Goal: Obtain resource: Download file/media

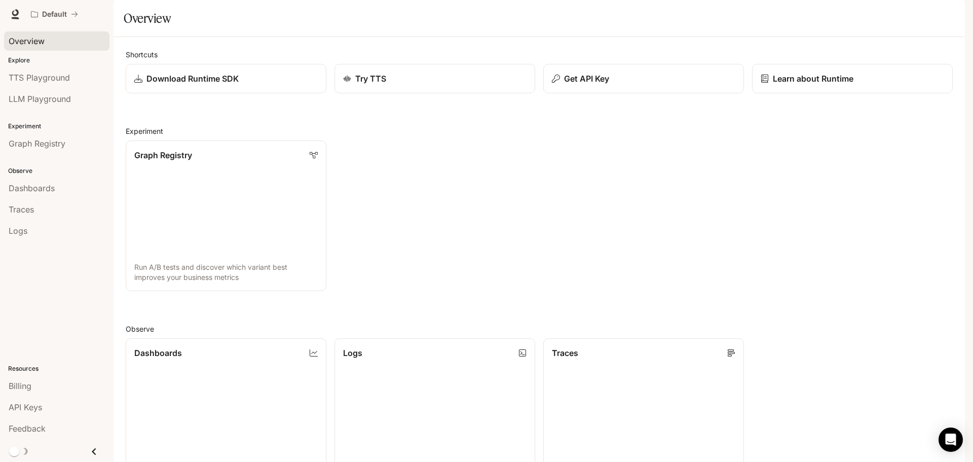
click at [39, 35] on span "Overview" at bounding box center [27, 41] width 36 height 12
click at [56, 77] on span "TTS Playground" at bounding box center [39, 77] width 61 height 12
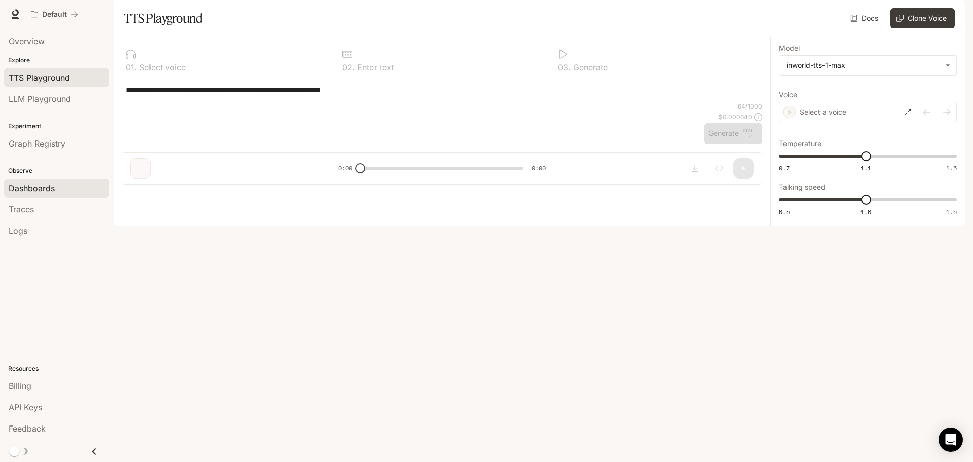
click at [41, 182] on span "Dashboards" at bounding box center [32, 188] width 46 height 12
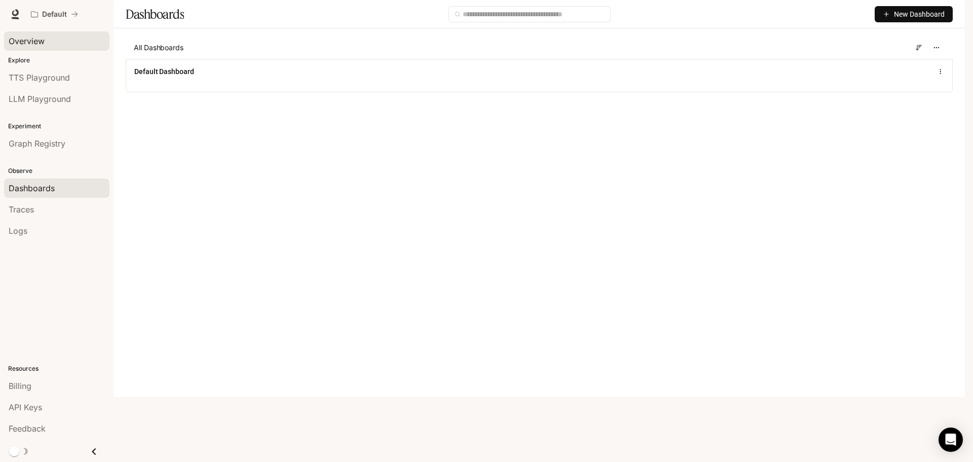
click at [35, 42] on span "Overview" at bounding box center [27, 41] width 36 height 12
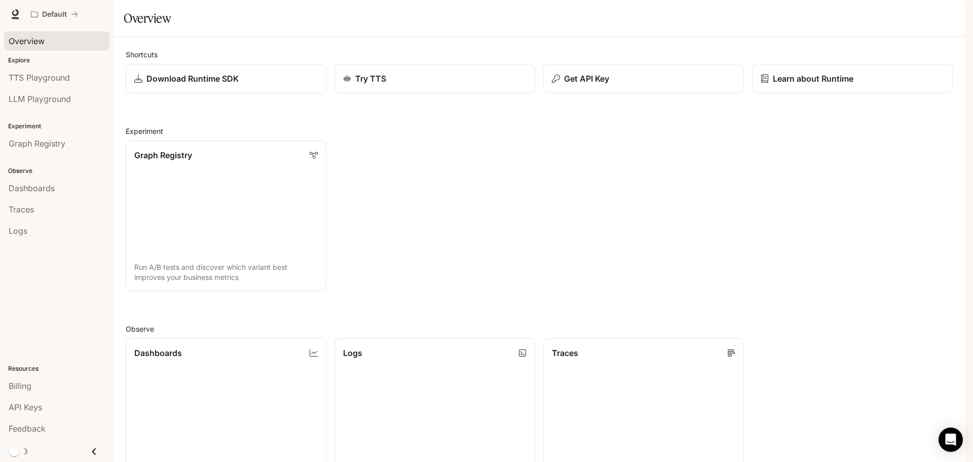
click at [946, 14] on img "button" at bounding box center [951, 14] width 14 height 14
click at [16, 15] on div at bounding box center [486, 231] width 973 height 462
click at [16, 15] on icon at bounding box center [15, 12] width 7 height 7
click at [49, 189] on span "Dashboards" at bounding box center [32, 188] width 46 height 12
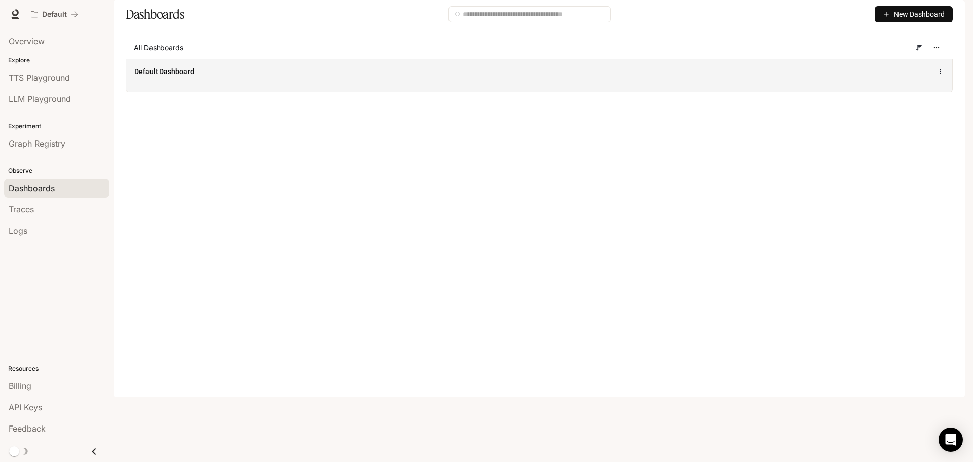
click at [191, 77] on span "Default Dashboard" at bounding box center [164, 71] width 60 height 10
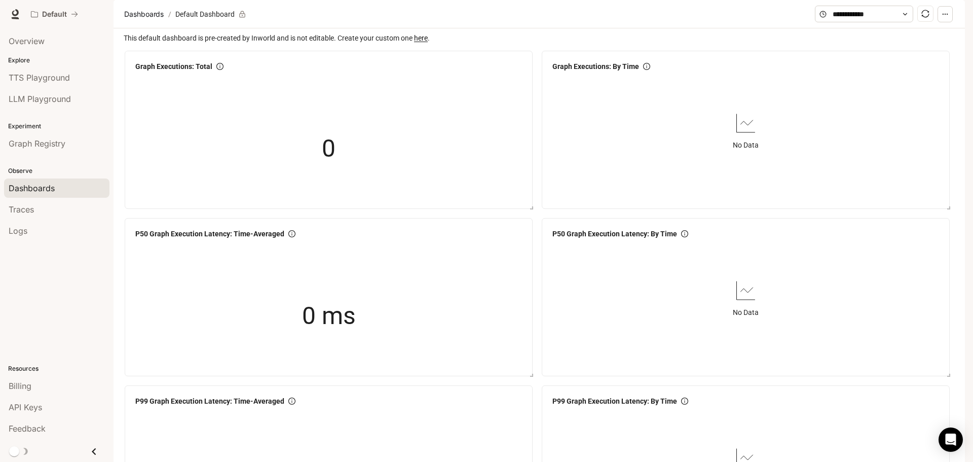
click at [954, 16] on img "button" at bounding box center [951, 14] width 14 height 14
click at [37, 41] on div at bounding box center [486, 231] width 973 height 462
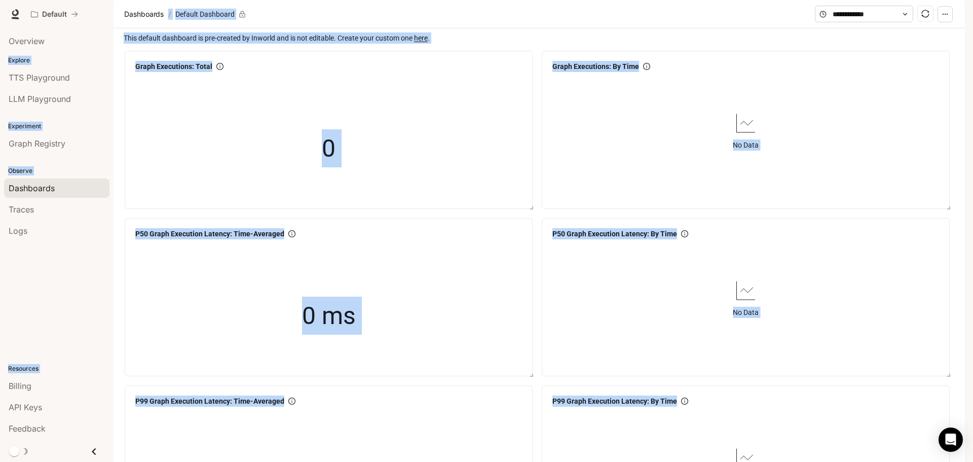
click at [583, 24] on section "Dashboards / Default Dashboard" at bounding box center [468, 14] width 693 height 19
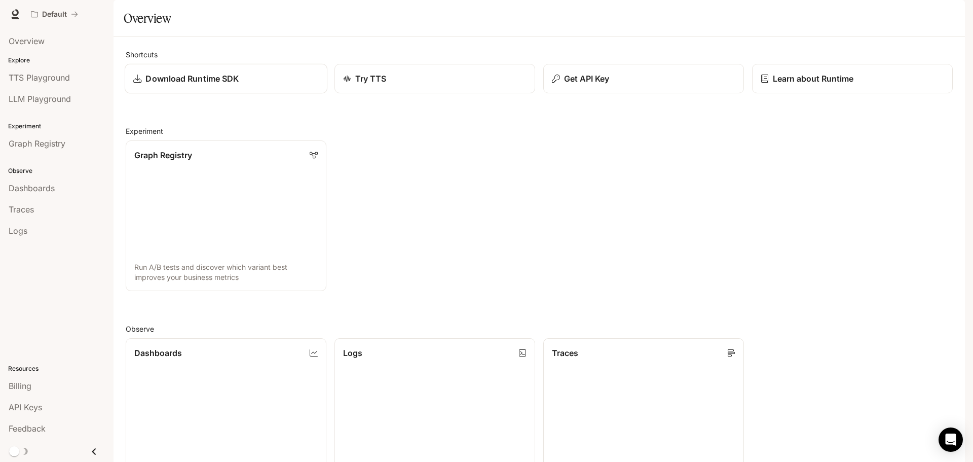
click at [225, 85] on p "Download Runtime SDK" at bounding box center [191, 78] width 93 height 12
